Goal: Task Accomplishment & Management: Manage account settings

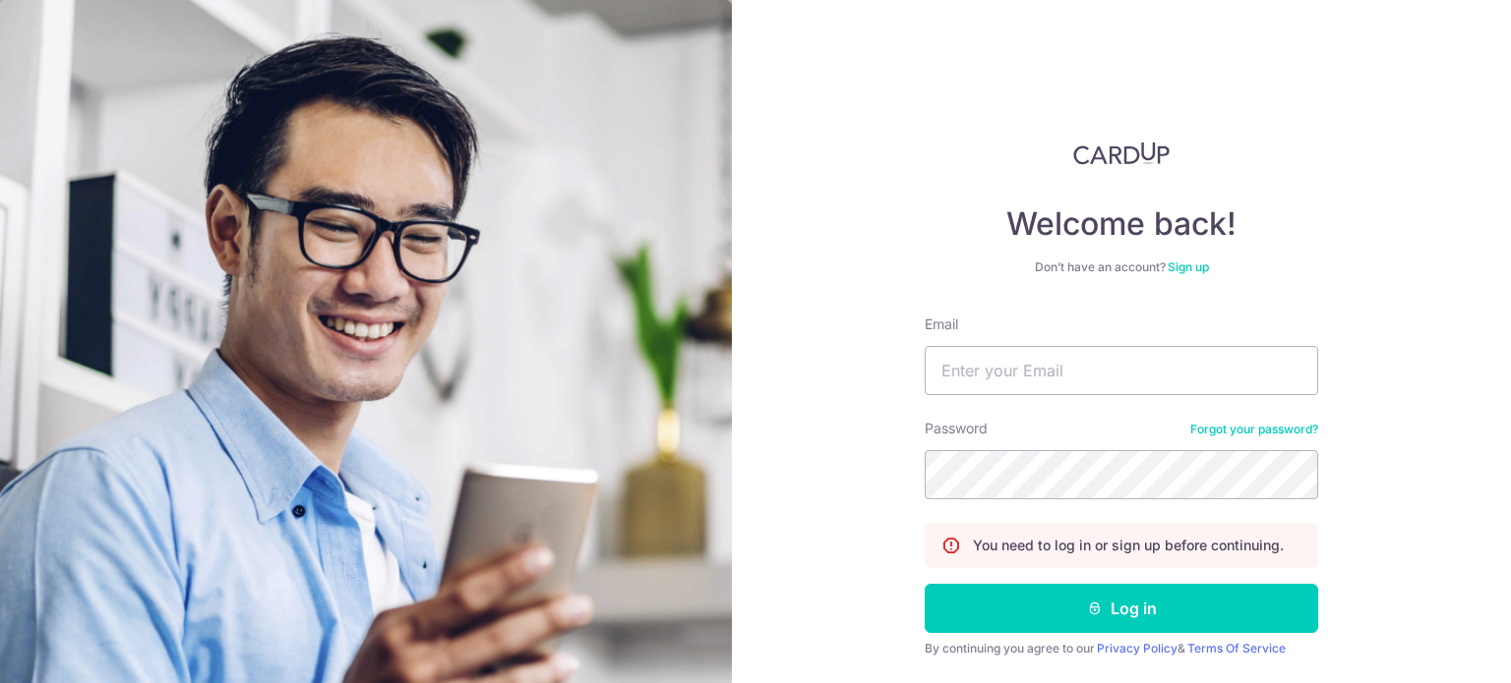
click at [1029, 377] on input "Email" at bounding box center [1120, 370] width 393 height 49
type input "[EMAIL_ADDRESS][DOMAIN_NAME]"
click at [924, 584] on button "Log in" at bounding box center [1120, 608] width 393 height 49
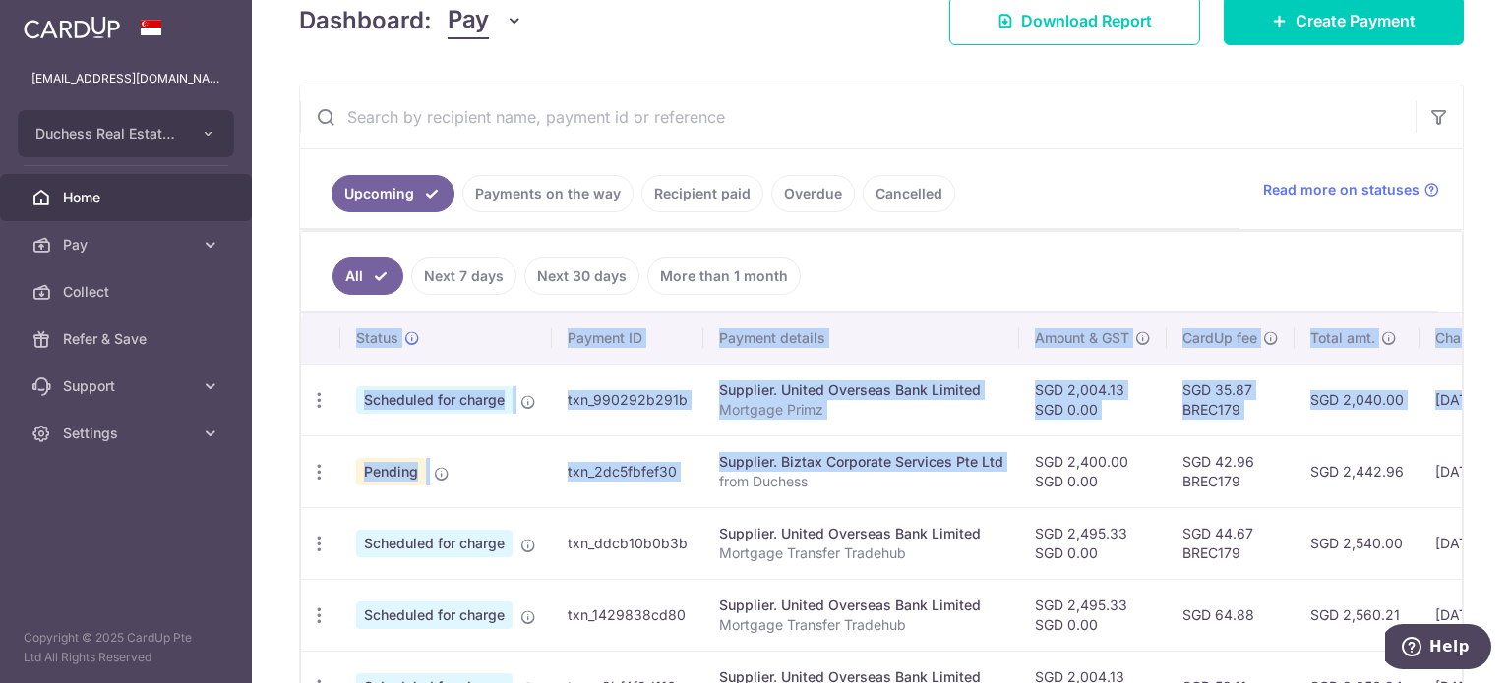
scroll to position [0, 351]
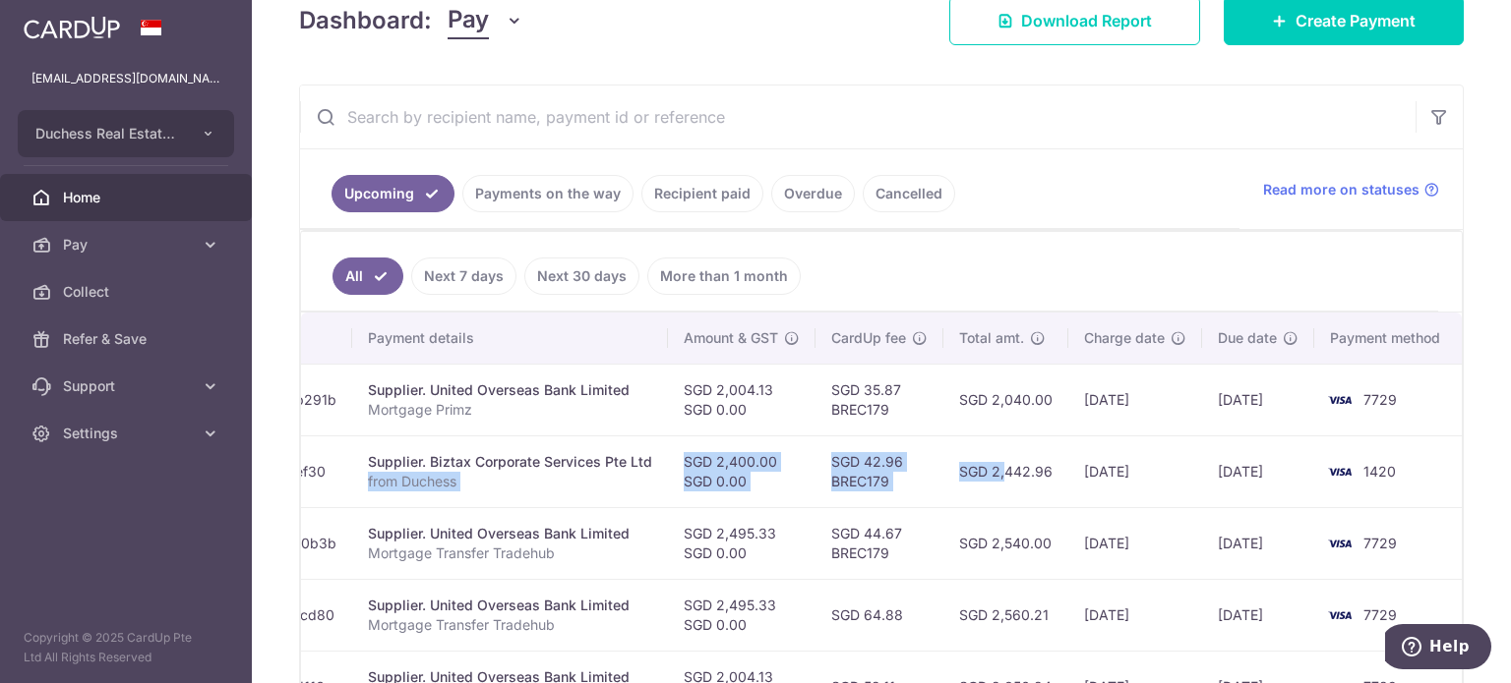
drag, startPoint x: 989, startPoint y: 471, endPoint x: 961, endPoint y: 503, distance: 42.5
click at [961, 503] on tr "Update payment Cancel payment Pending txn_2dc5fbfef30 Supplier. Biztax Corporat…" at bounding box center [706, 472] width 1513 height 72
click at [911, 479] on td "SGD 42.96 BREC179" at bounding box center [879, 472] width 128 height 72
click at [838, 439] on td "SGD 42.96 BREC179" at bounding box center [879, 472] width 128 height 72
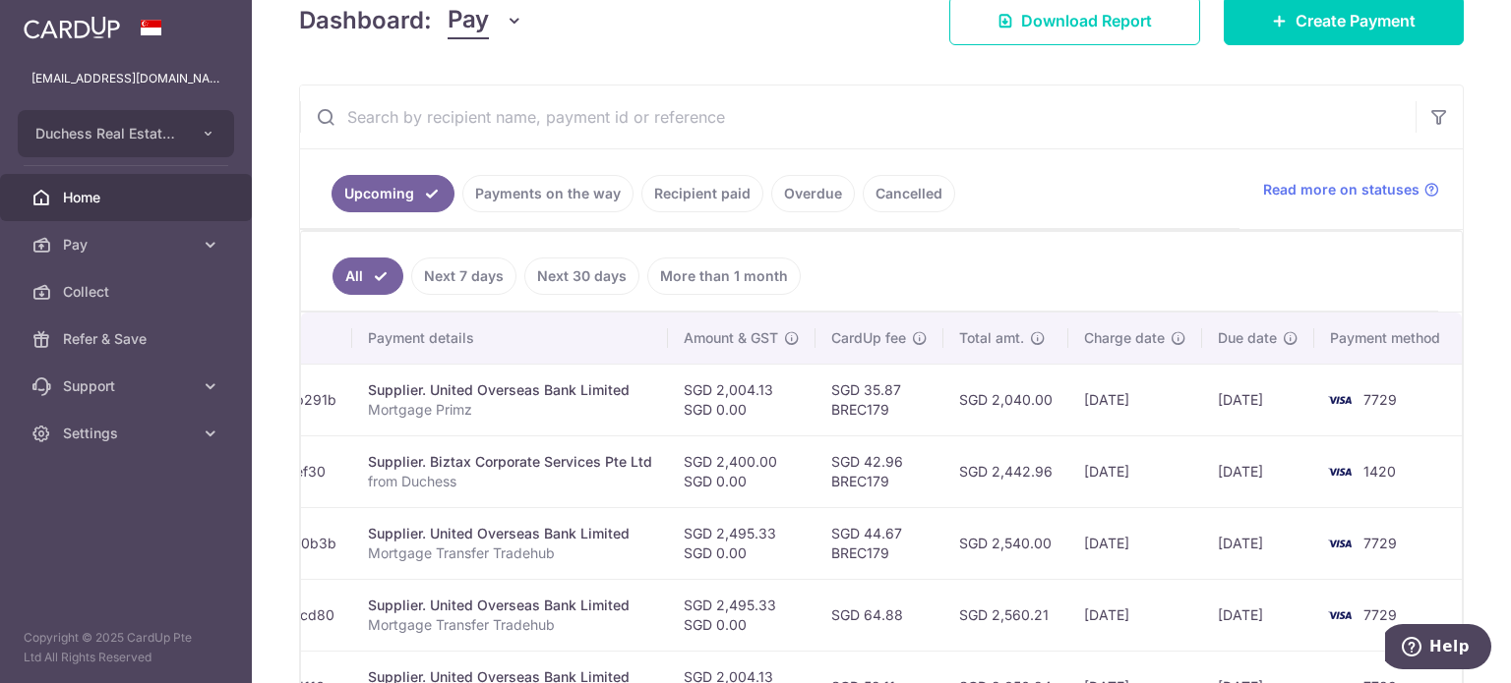
click at [777, 457] on td "SGD 2,400.00 SGD 0.00" at bounding box center [742, 472] width 148 height 72
click at [775, 457] on td "SGD 2,400.00 SGD 0.00" at bounding box center [742, 472] width 148 height 72
click at [736, 456] on td "SGD 2,400.00 SGD 0.00" at bounding box center [742, 472] width 148 height 72
click at [736, 455] on td "SGD 2,400.00 SGD 0.00" at bounding box center [742, 472] width 148 height 72
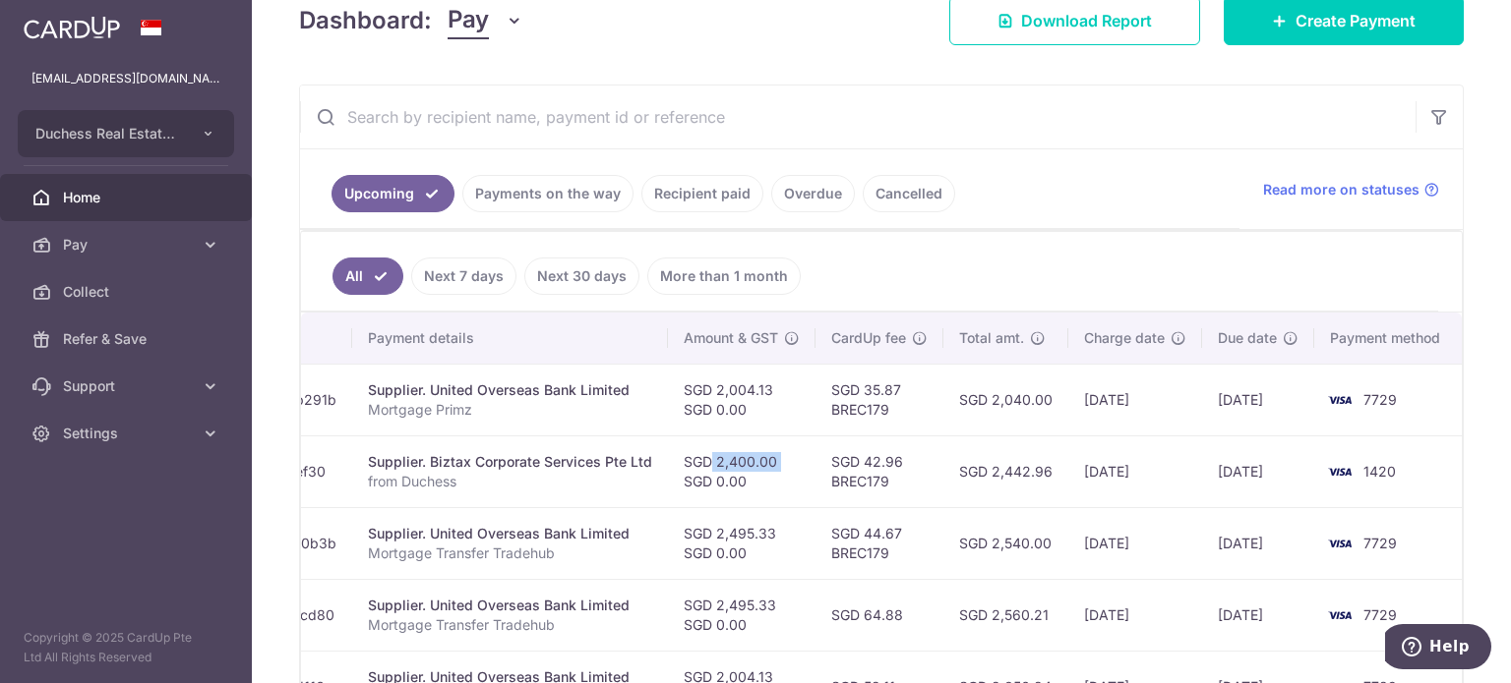
click at [703, 454] on td "SGD 2,400.00 SGD 0.00" at bounding box center [742, 472] width 148 height 72
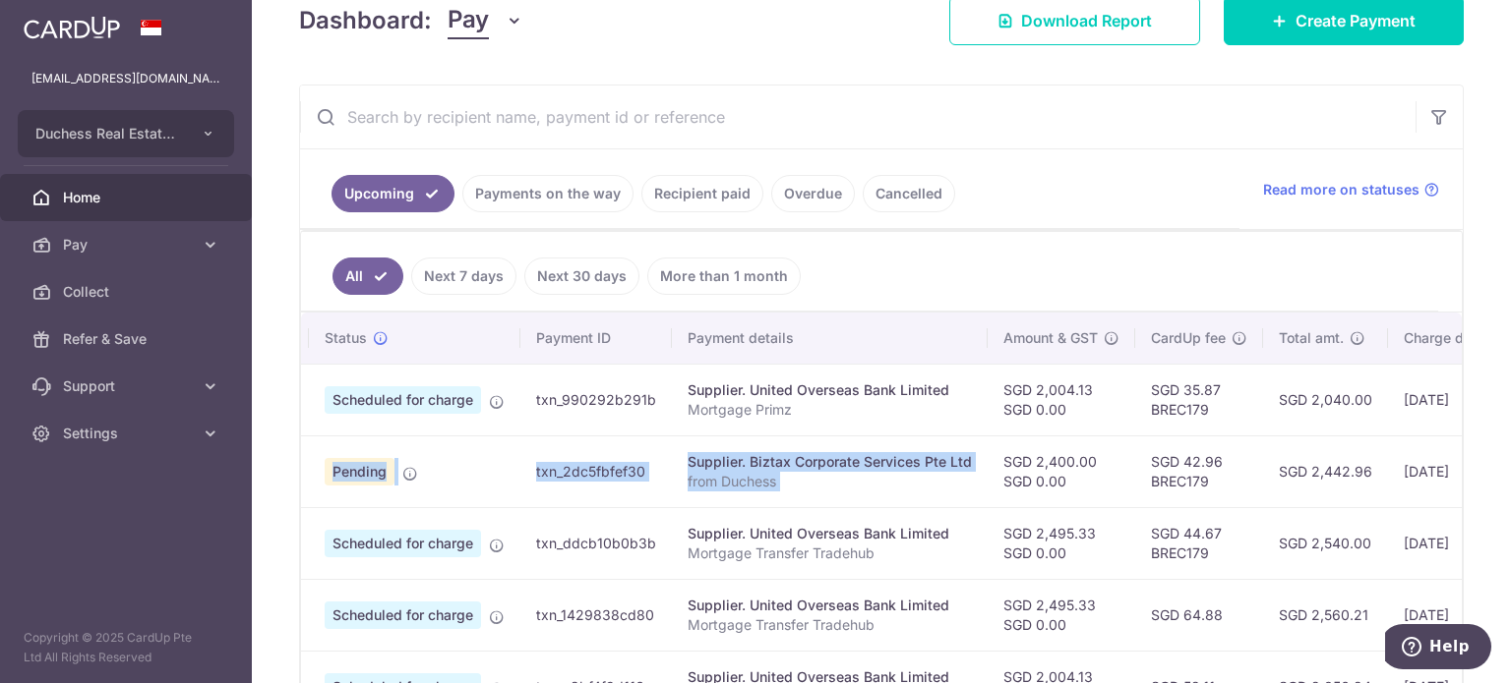
scroll to position [0, 0]
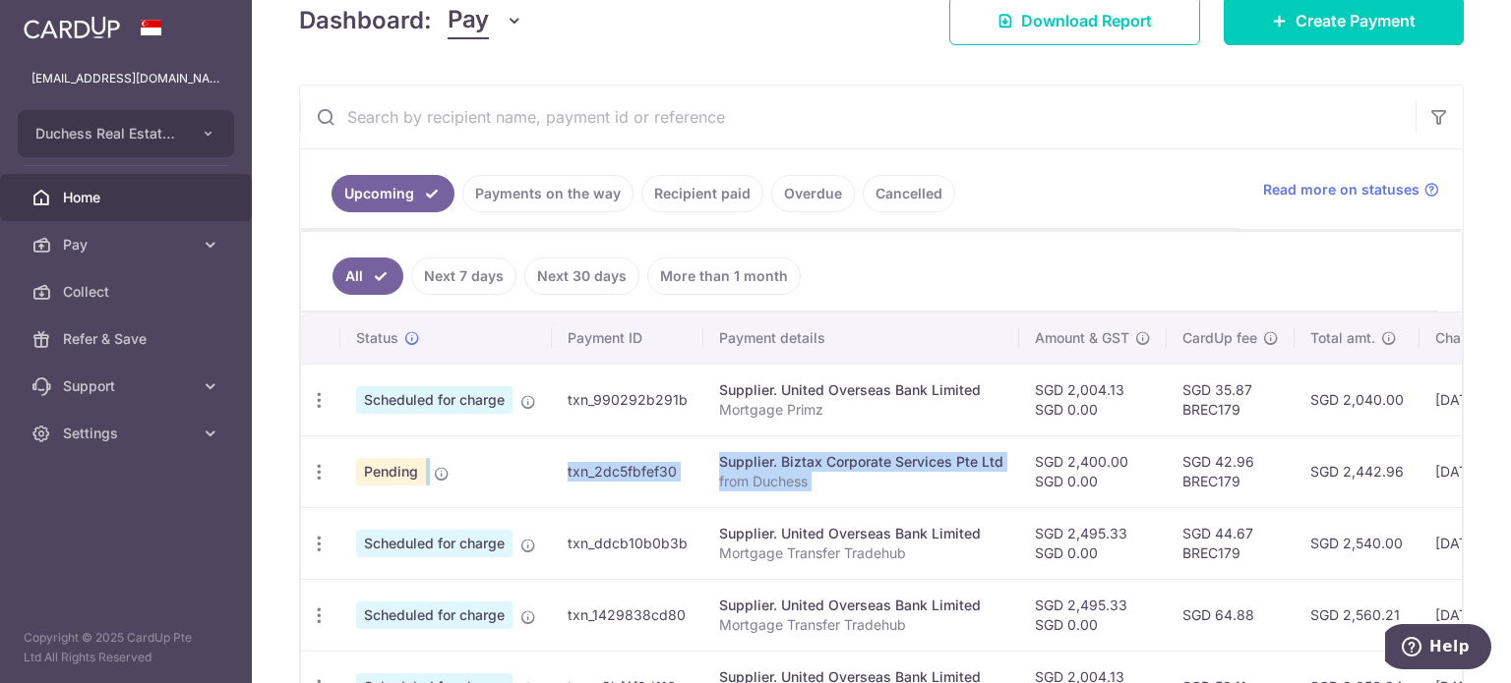
drag, startPoint x: 675, startPoint y: 456, endPoint x: 429, endPoint y: 460, distance: 245.9
click at [425, 460] on tr "Update payment Cancel payment Pending txn_2dc5fbfef30 Supplier. Biztax Corporat…" at bounding box center [1057, 472] width 1513 height 72
click at [330, 469] on div "Update payment Cancel payment" at bounding box center [319, 472] width 36 height 36
click at [323, 411] on icon "button" at bounding box center [319, 400] width 21 height 21
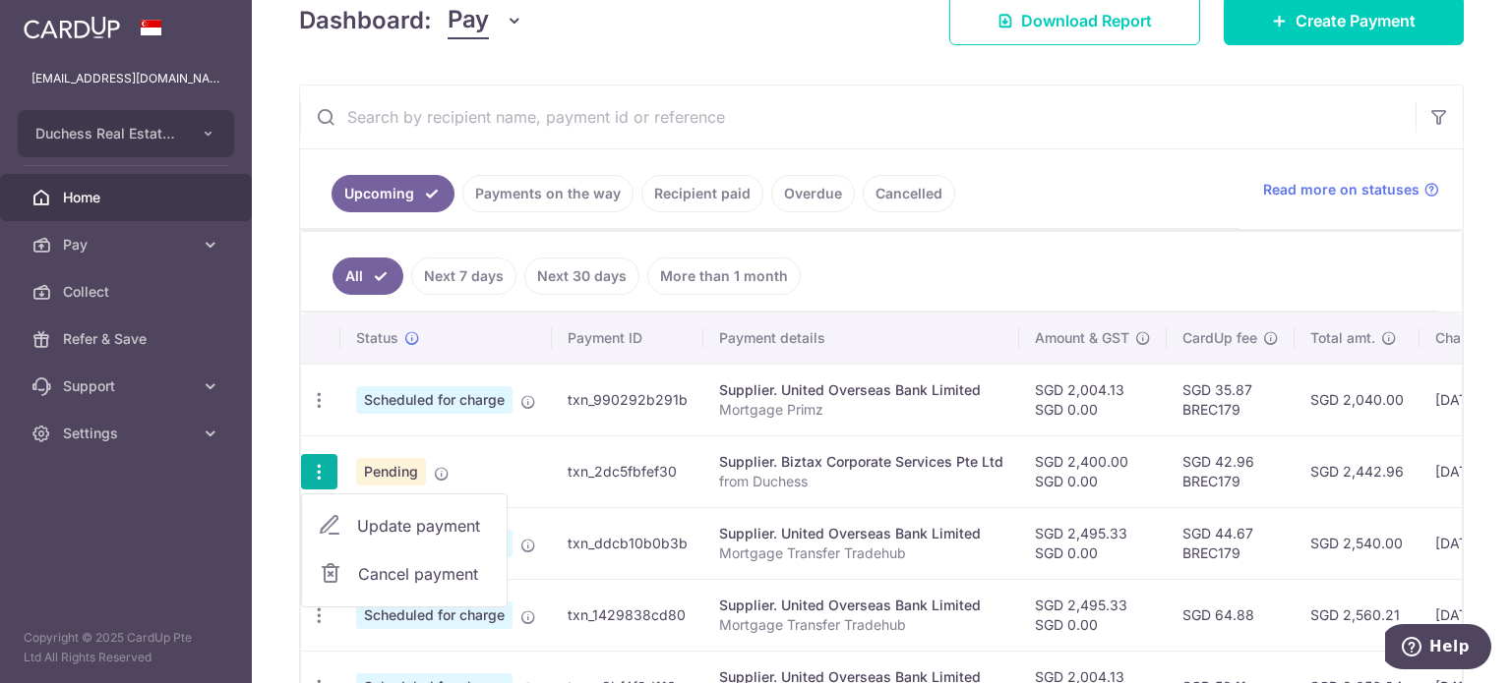
click at [362, 509] on link "Update payment" at bounding box center [404, 526] width 205 height 47
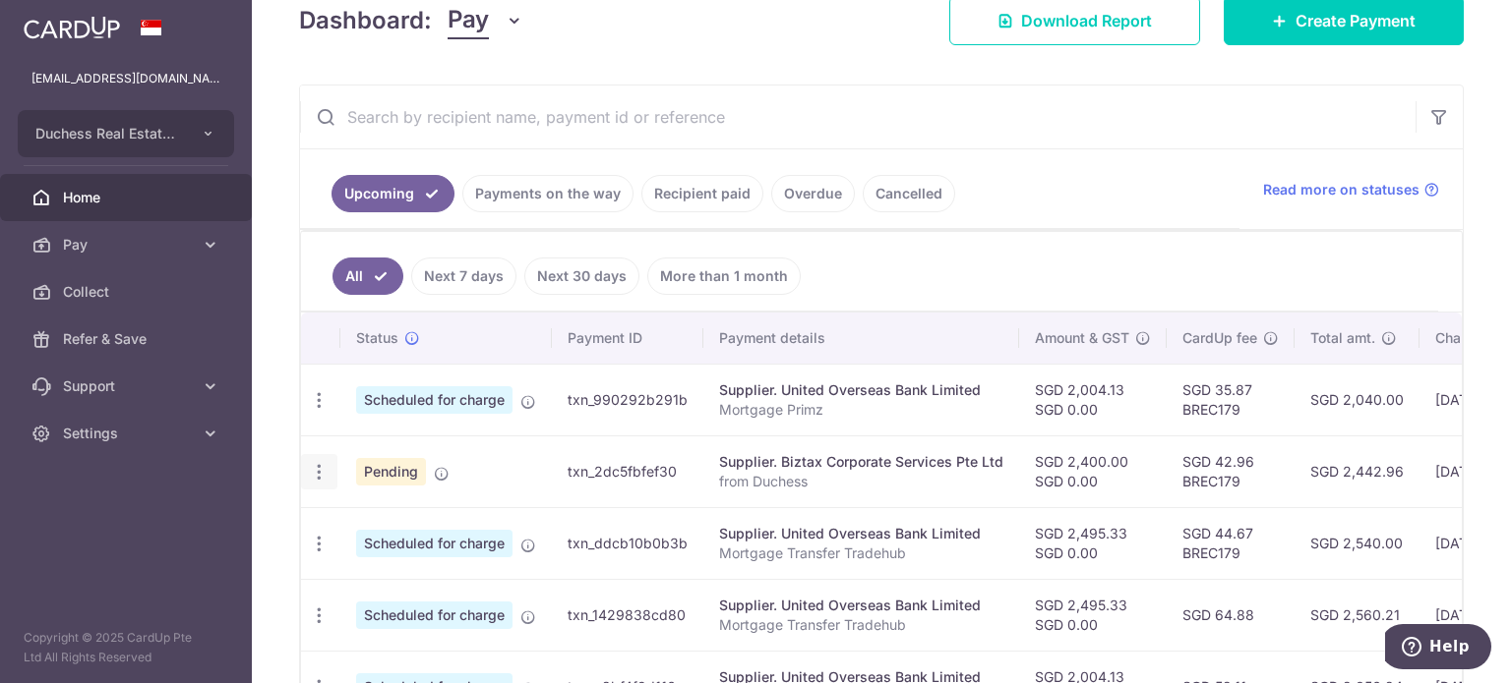
radio input "true"
type input "2,400.00"
type input "0.00"
type input "19/08/2025"
type input "from Duchess"
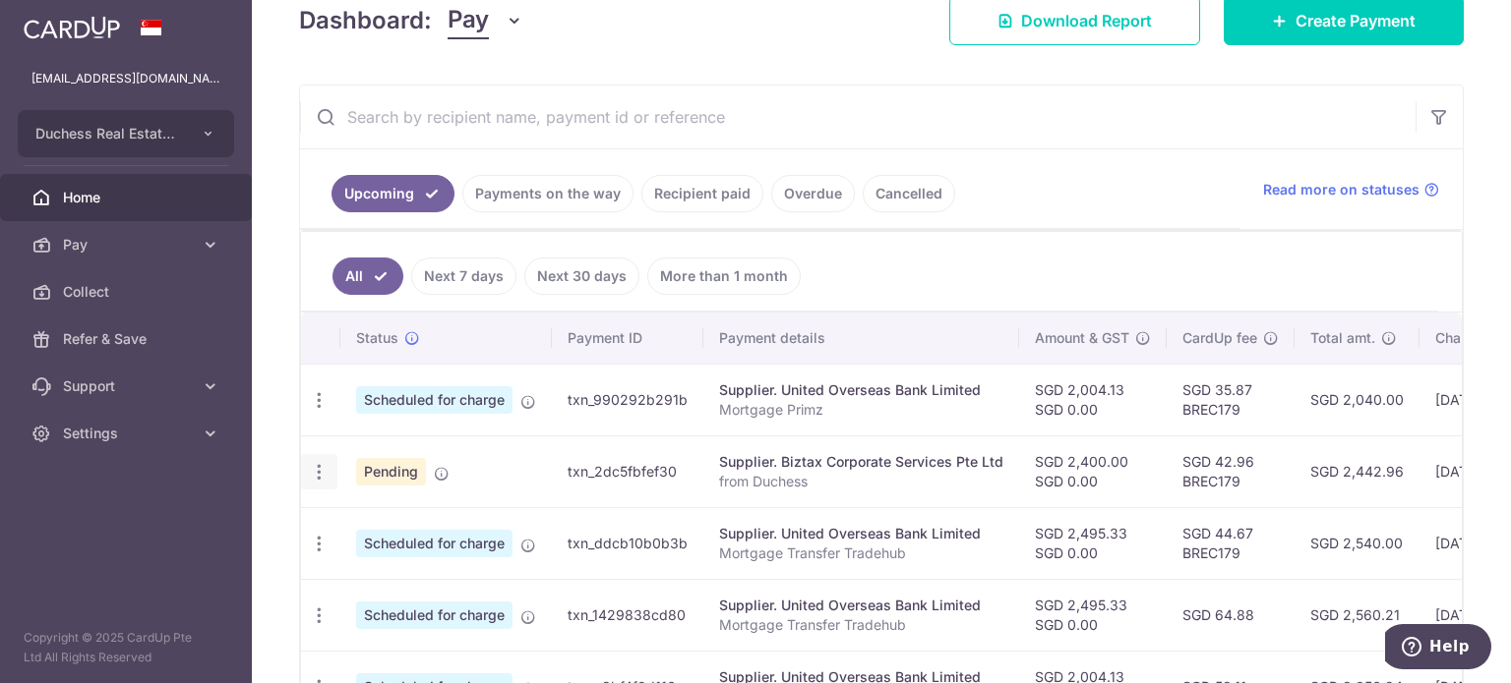
type input "Biz Tax"
type input "BREC179"
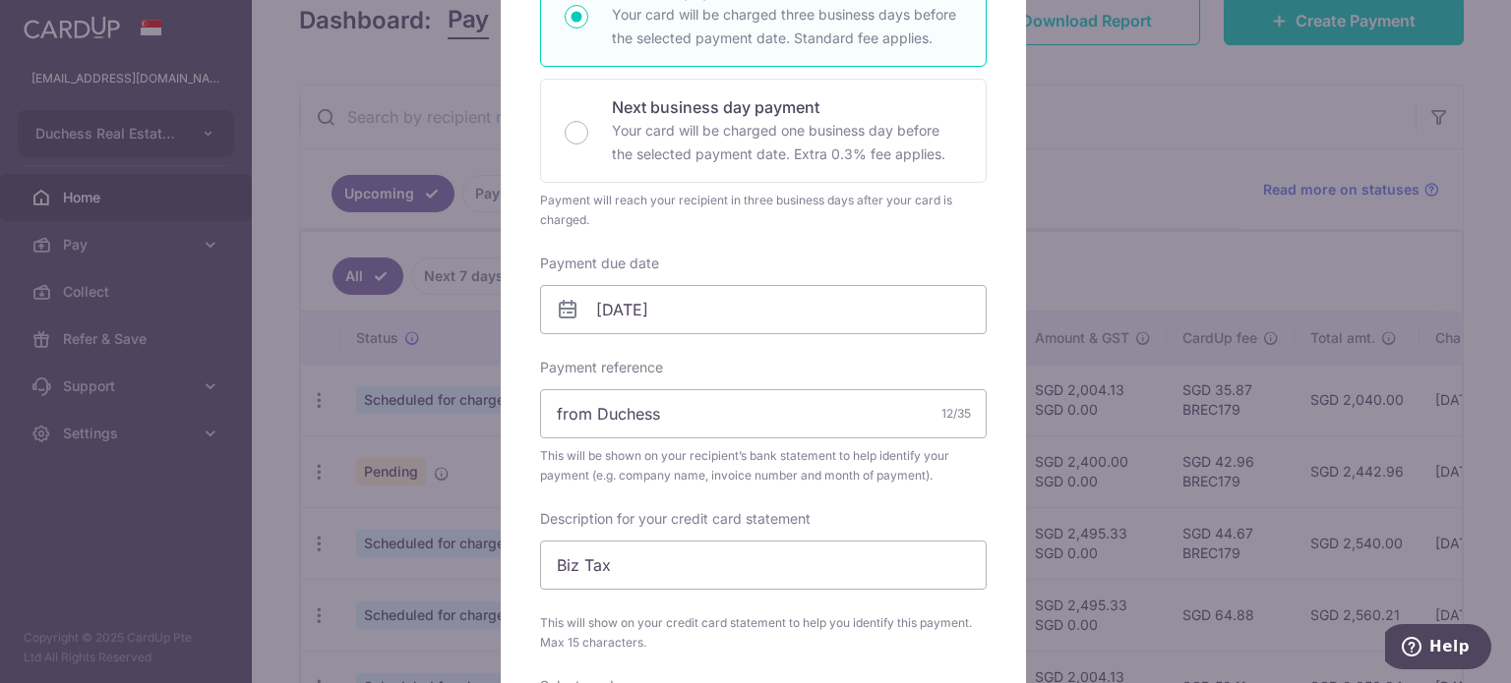
scroll to position [393, 0]
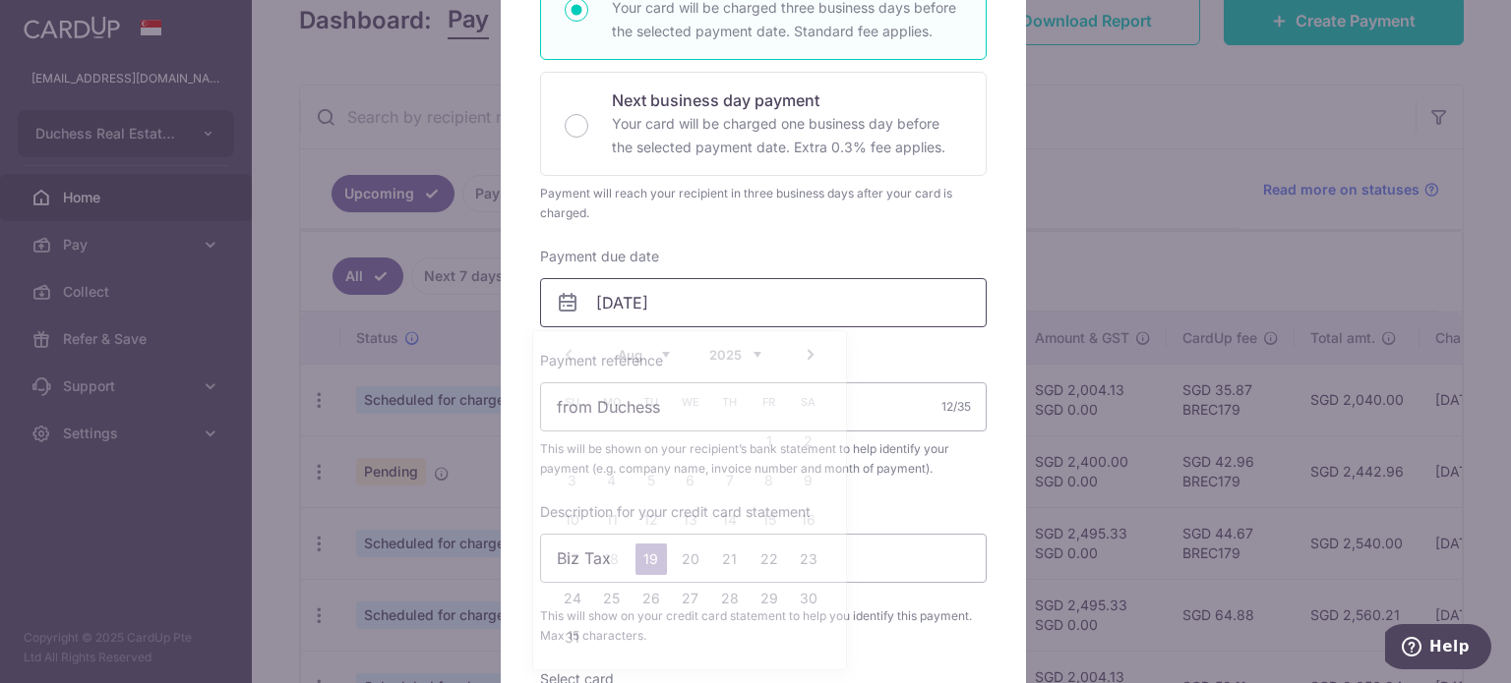
click at [651, 300] on input "19/08/2025" at bounding box center [763, 302] width 446 height 49
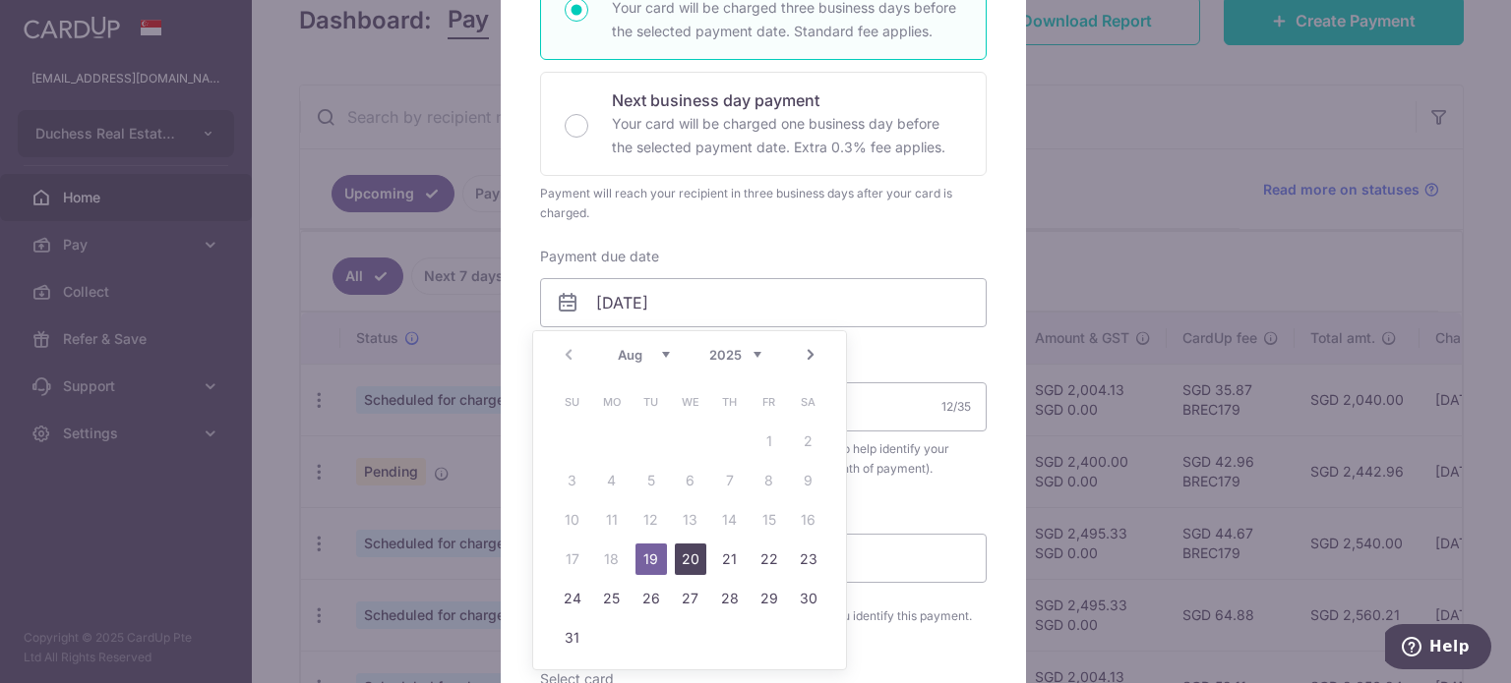
click at [677, 547] on link "20" at bounding box center [690, 559] width 31 height 31
type input "20/08/2025"
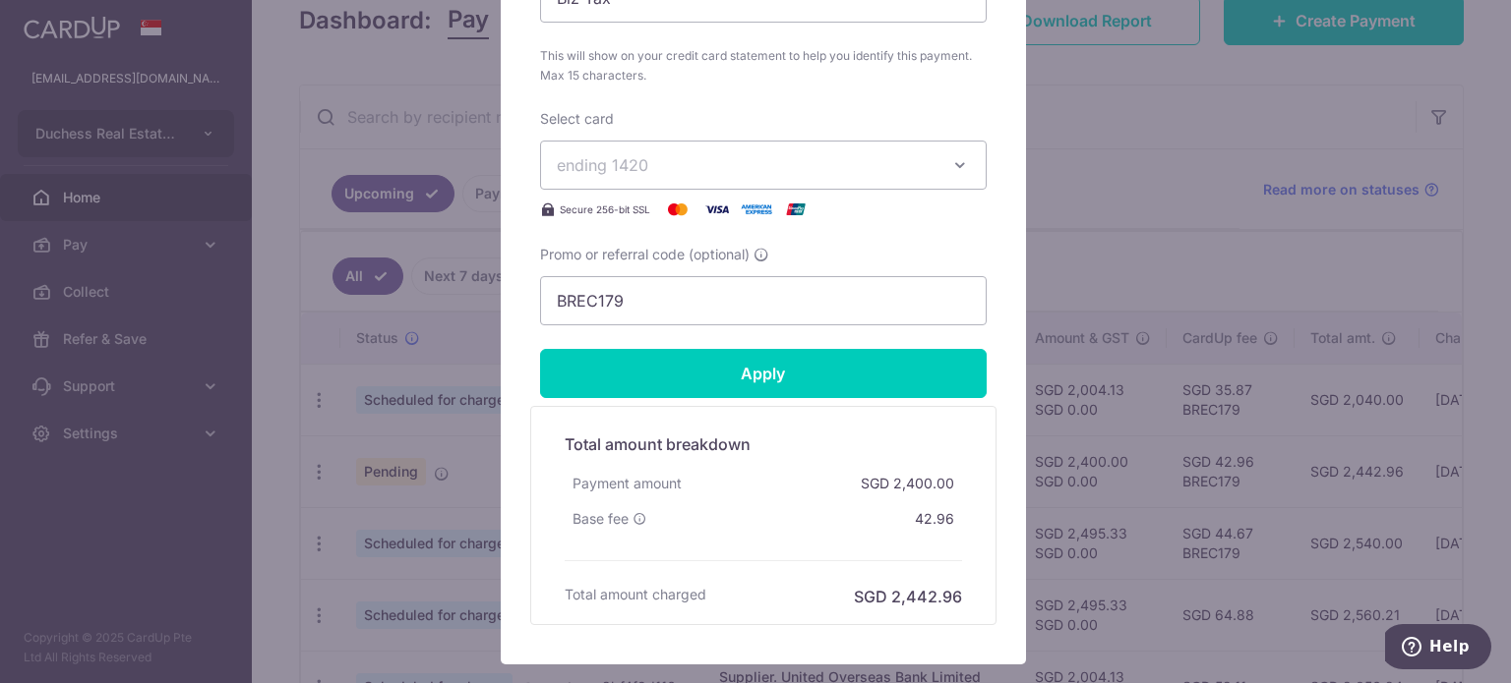
scroll to position [983, 0]
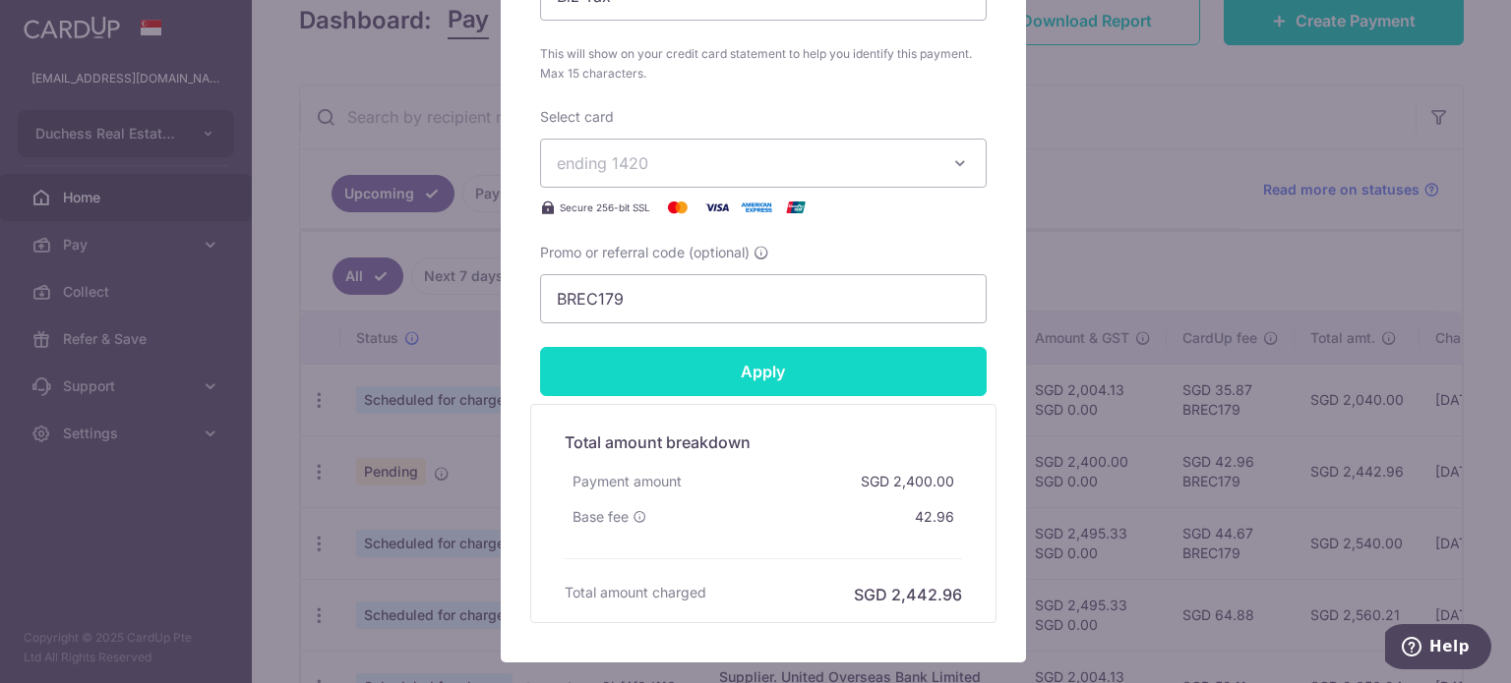
click at [766, 370] on input "Apply" at bounding box center [763, 371] width 446 height 49
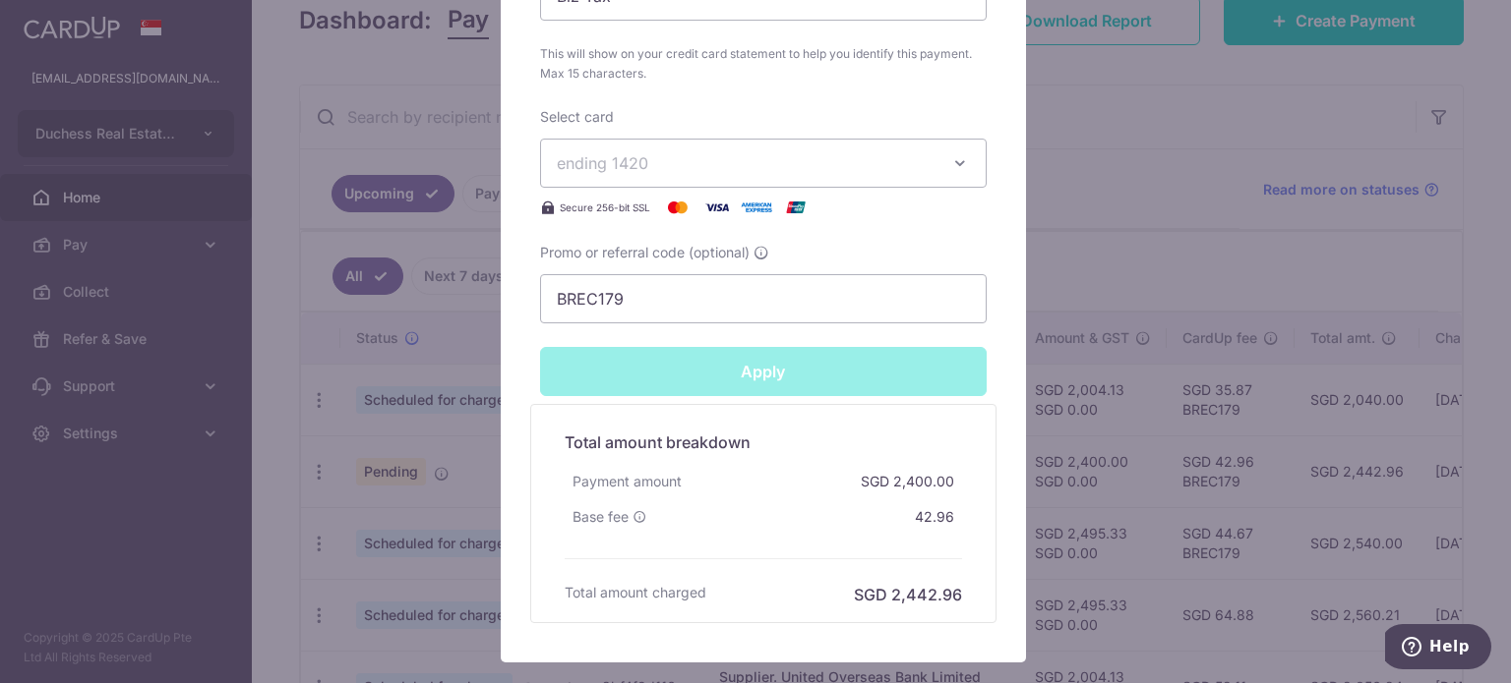
type input "Successfully Applied"
click at [1102, 278] on div "Edit payment By clicking apply, you will make changes to all payments to Biztax…" at bounding box center [755, 341] width 1511 height 683
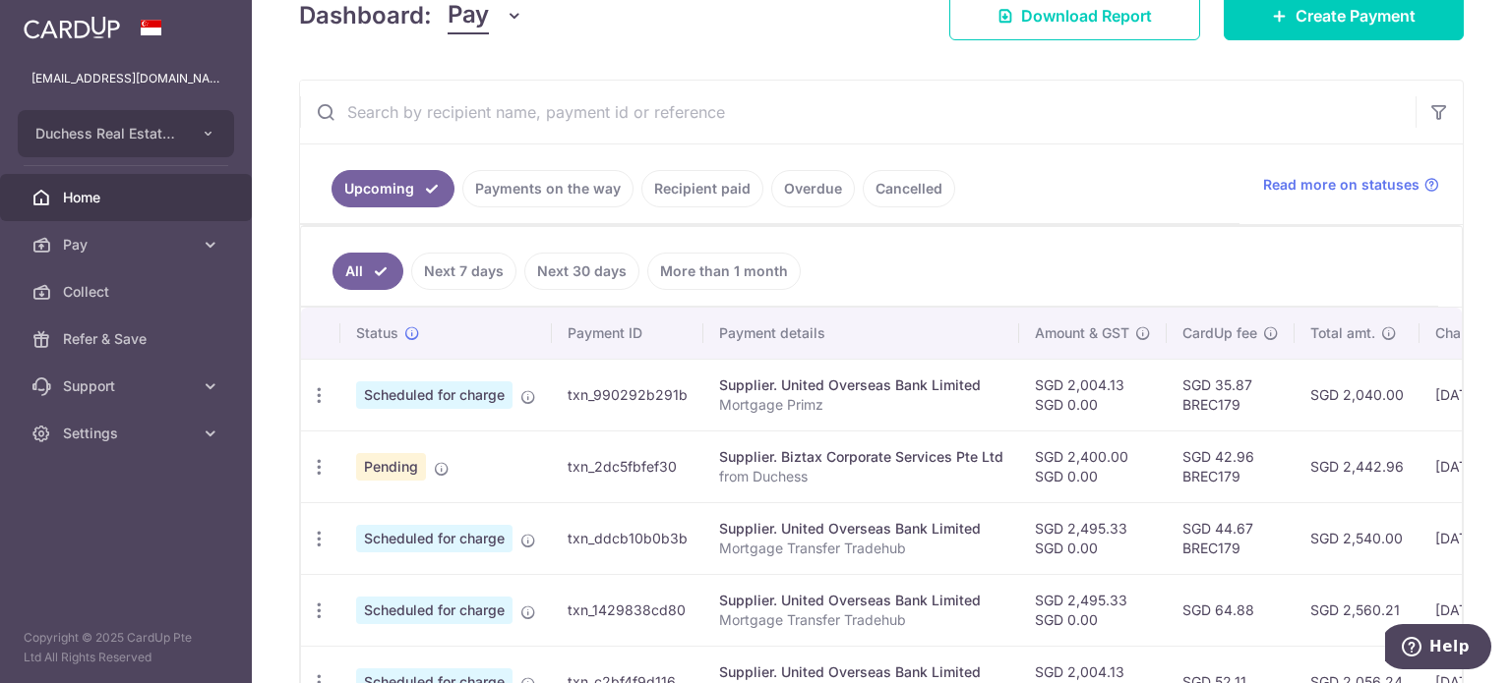
scroll to position [393, 0]
